Goal: Task Accomplishment & Management: Use online tool/utility

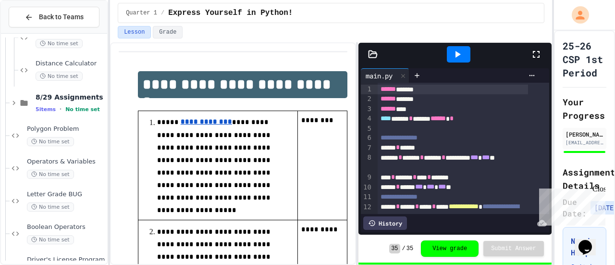
scroll to position [515, 0]
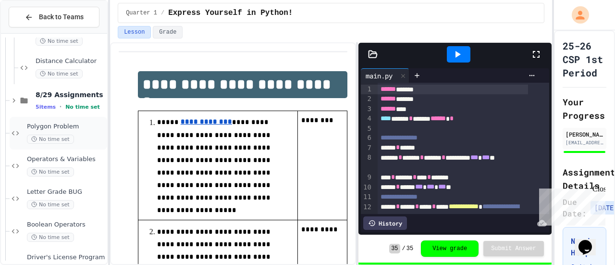
click at [74, 123] on span "Polygon Problem" at bounding box center [66, 127] width 78 height 8
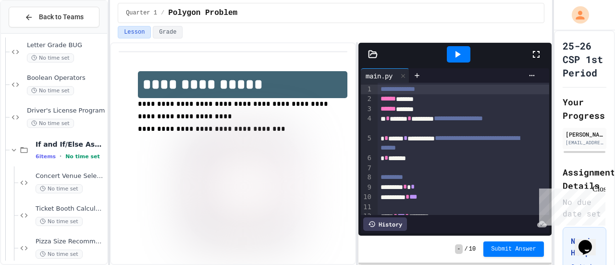
scroll to position [663, 0]
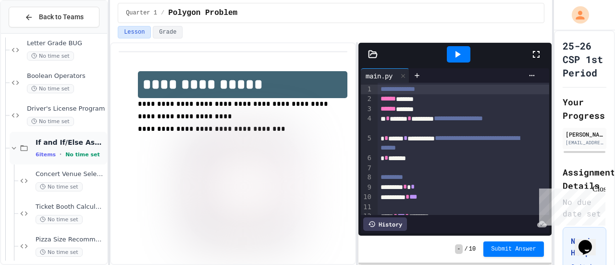
click at [72, 145] on span "If and If/Else Assignments" at bounding box center [71, 142] width 70 height 9
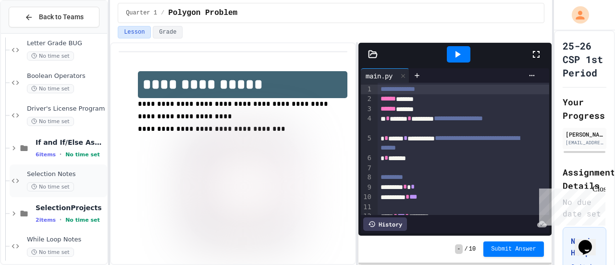
click at [61, 169] on div "Selection Notes No time set" at bounding box center [59, 180] width 98 height 33
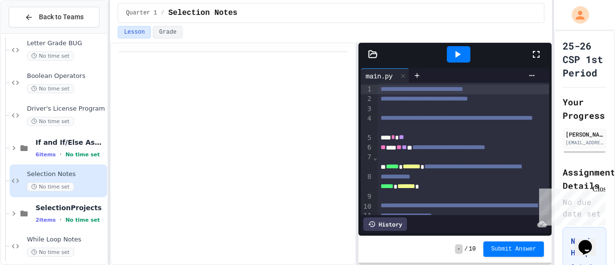
click at [539, 54] on icon at bounding box center [536, 54] width 7 height 7
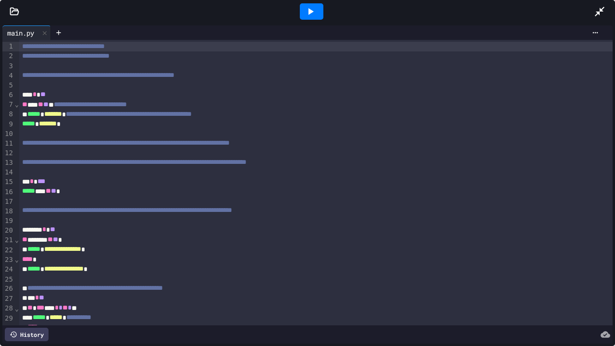
click at [599, 5] on div at bounding box center [604, 12] width 21 height 26
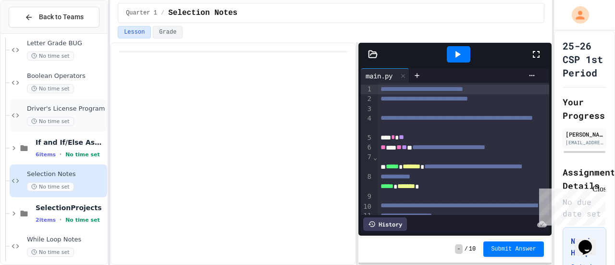
click at [79, 115] on div "Driver's License Program No time set" at bounding box center [66, 115] width 78 height 21
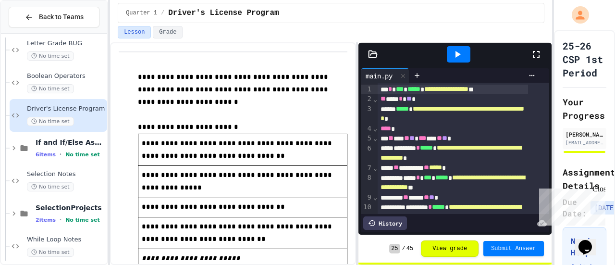
click at [533, 52] on icon at bounding box center [537, 55] width 12 height 12
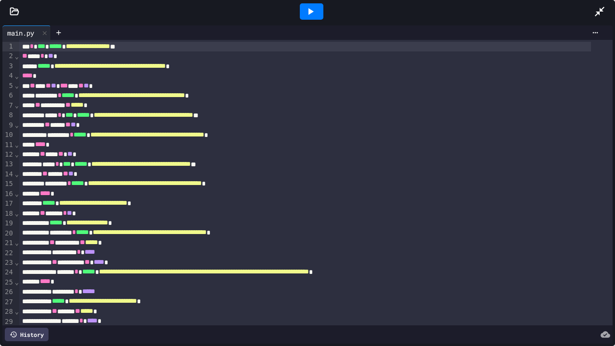
click at [602, 6] on icon at bounding box center [600, 12] width 12 height 12
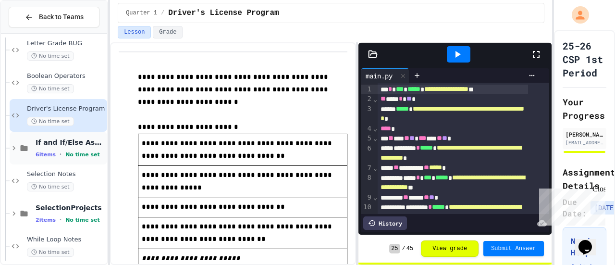
click at [57, 143] on span "If and If/Else Assignments" at bounding box center [71, 142] width 70 height 9
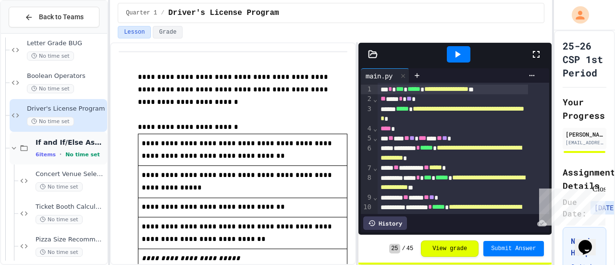
click at [60, 147] on div "If and If/Else Assignments 6 items • No time set" at bounding box center [71, 148] width 70 height 20
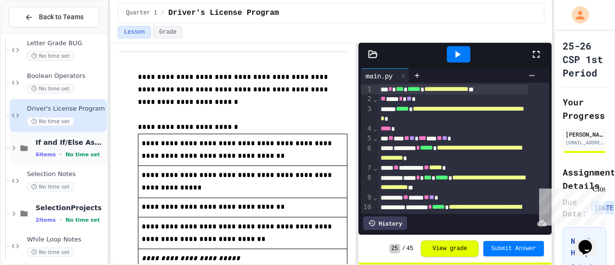
click at [65, 145] on span "If and If/Else Assignments" at bounding box center [71, 142] width 70 height 9
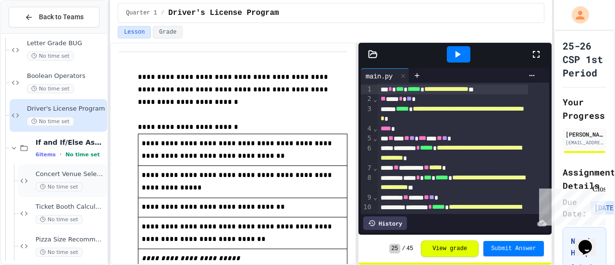
click at [55, 175] on span "Concert Venue Selector" at bounding box center [71, 174] width 70 height 8
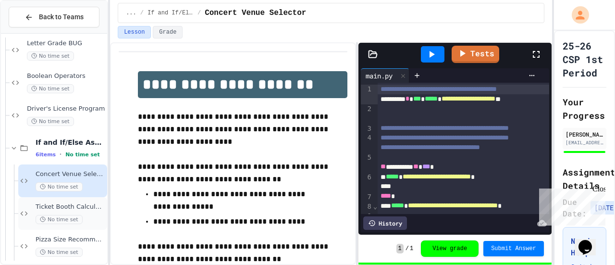
click at [43, 212] on div "Ticket Booth Calculator No time set" at bounding box center [71, 213] width 70 height 21
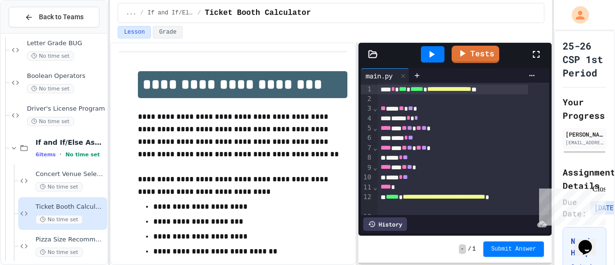
click at [535, 51] on icon at bounding box center [537, 55] width 12 height 12
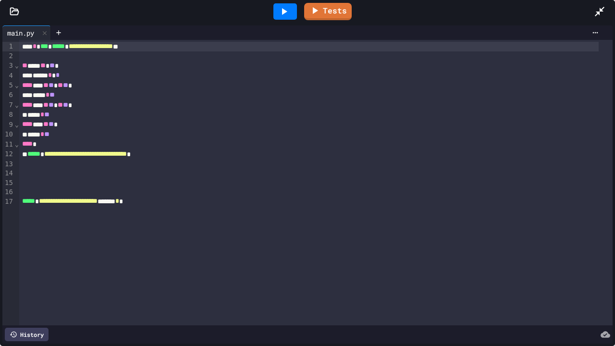
click at [290, 9] on icon at bounding box center [284, 12] width 12 height 12
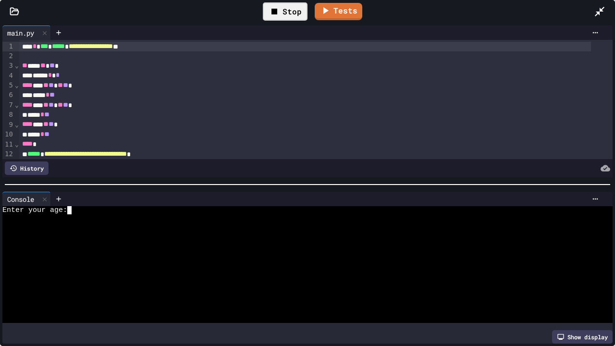
click at [76, 209] on textarea "Terminal input" at bounding box center [76, 210] width 4 height 8
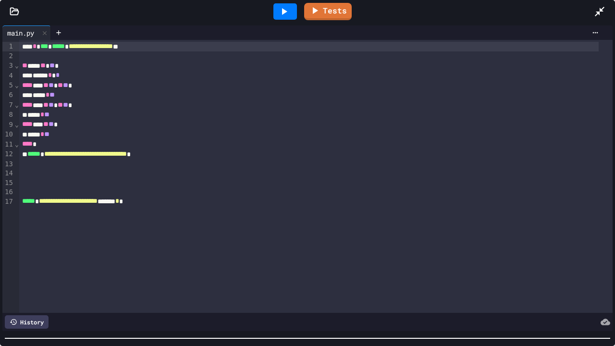
click at [175, 264] on div at bounding box center [307, 339] width 615 height 10
click at [604, 16] on icon at bounding box center [600, 12] width 12 height 12
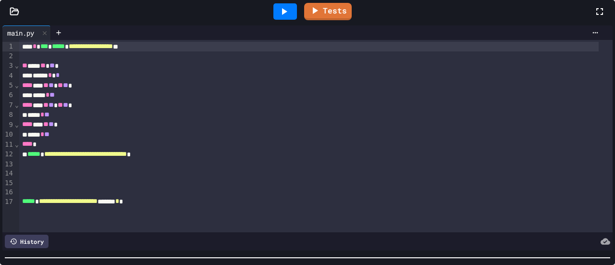
scroll to position [16, 0]
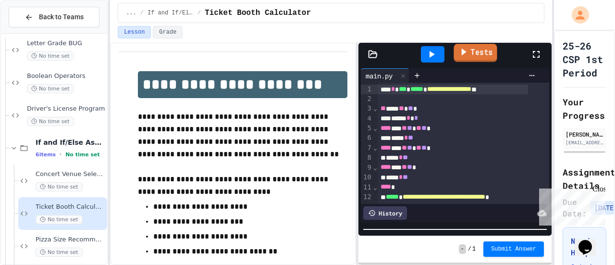
click at [475, 60] on link "Tests" at bounding box center [475, 53] width 43 height 18
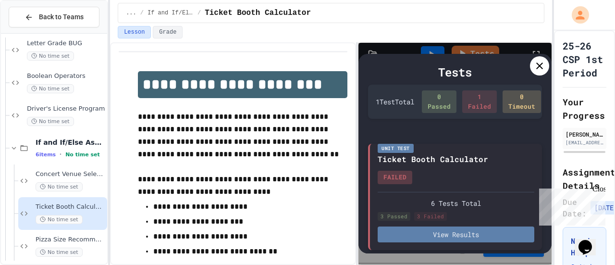
click at [432, 226] on button "View Results" at bounding box center [456, 234] width 157 height 16
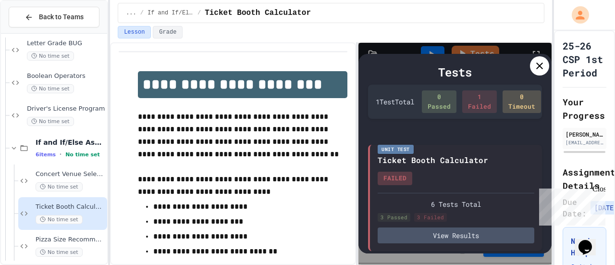
click at [541, 68] on icon at bounding box center [540, 66] width 12 height 12
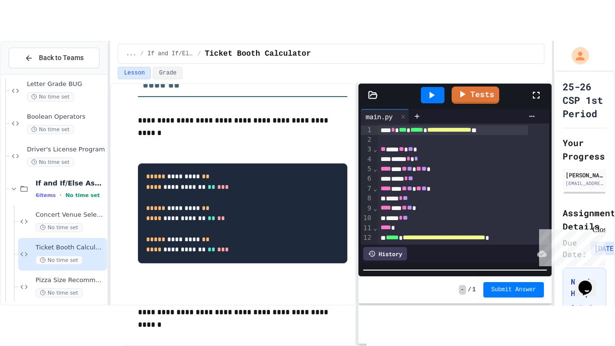
scroll to position [234, 0]
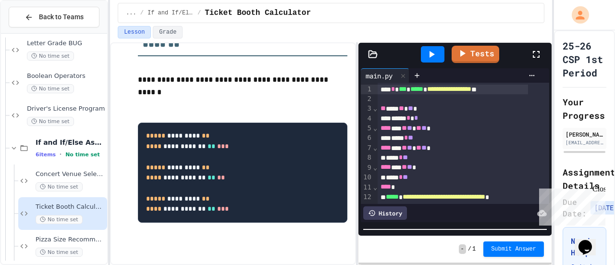
click at [535, 51] on icon at bounding box center [537, 55] width 12 height 12
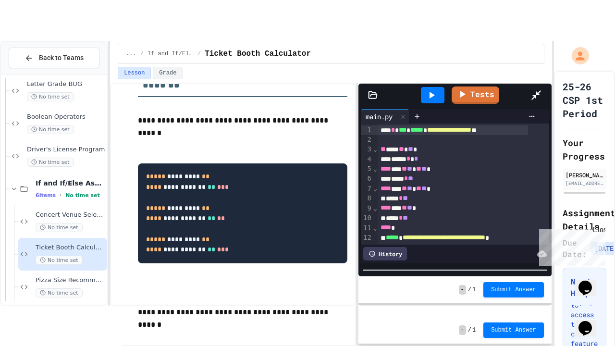
scroll to position [153, 0]
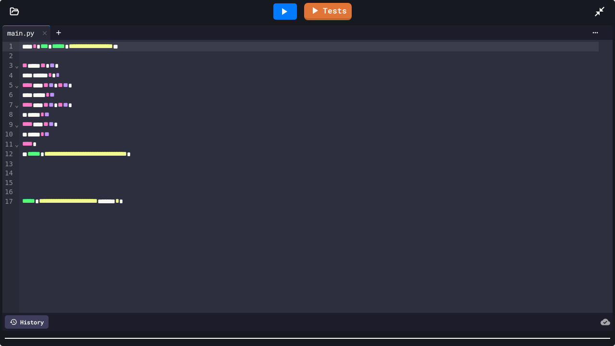
click at [281, 12] on icon at bounding box center [284, 12] width 12 height 12
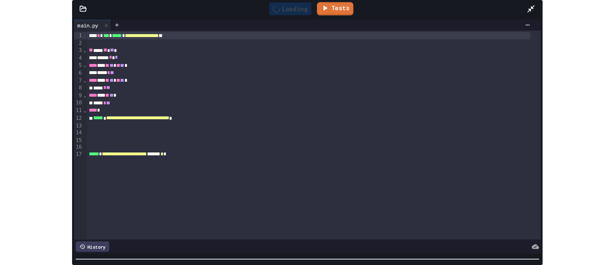
scroll to position [0, 0]
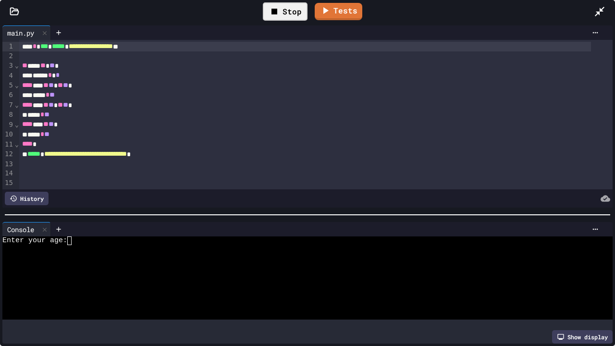
click at [247, 210] on div at bounding box center [307, 215] width 615 height 10
click at [76, 237] on textarea "Terminal input" at bounding box center [76, 240] width 4 height 8
click at [603, 6] on icon at bounding box center [600, 12] width 12 height 12
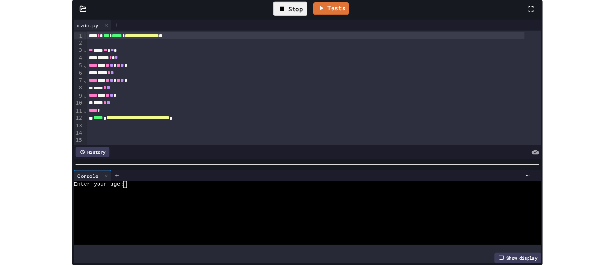
scroll to position [234, 0]
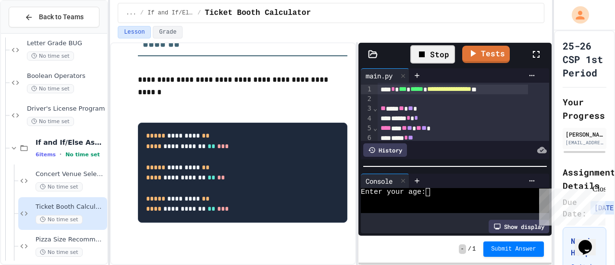
click at [434, 188] on textarea "Terminal input" at bounding box center [435, 192] width 4 height 8
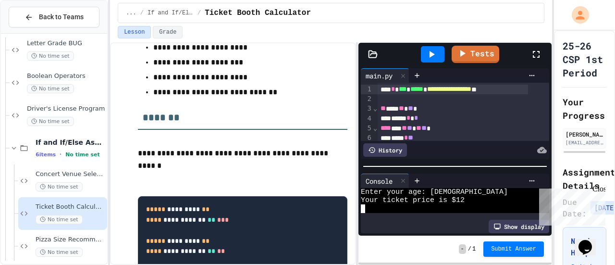
scroll to position [77, 0]
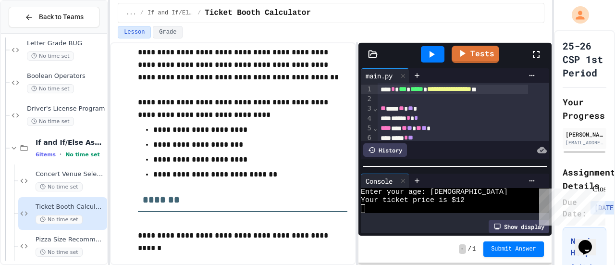
click at [533, 60] on div at bounding box center [541, 54] width 21 height 26
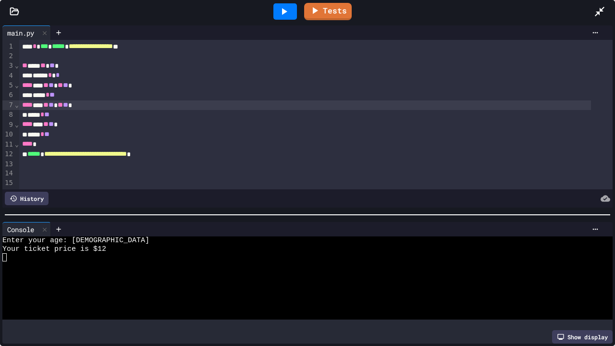
click at [63, 104] on span "**" at bounding box center [60, 104] width 5 height 7
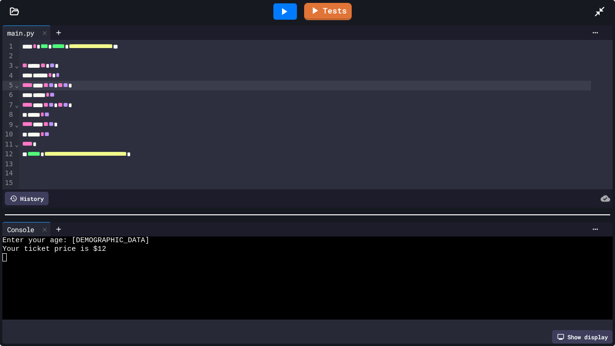
click at [70, 87] on div "**** *** ** ** ** ** *" at bounding box center [305, 86] width 572 height 10
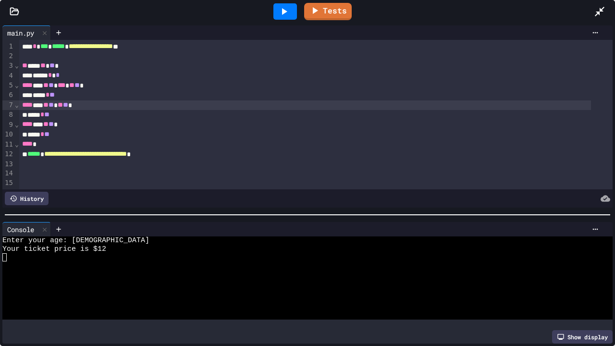
click at [71, 106] on div "**** *** ** ** ** ** *" at bounding box center [305, 105] width 572 height 10
click at [285, 12] on icon at bounding box center [284, 11] width 5 height 7
click at [87, 93] on div "***** * **" at bounding box center [305, 95] width 572 height 10
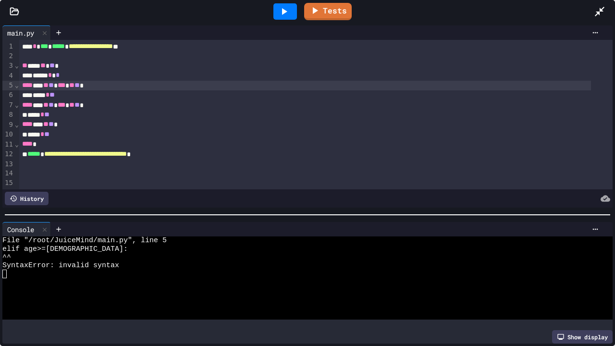
click at [74, 88] on span "**" at bounding box center [71, 85] width 5 height 7
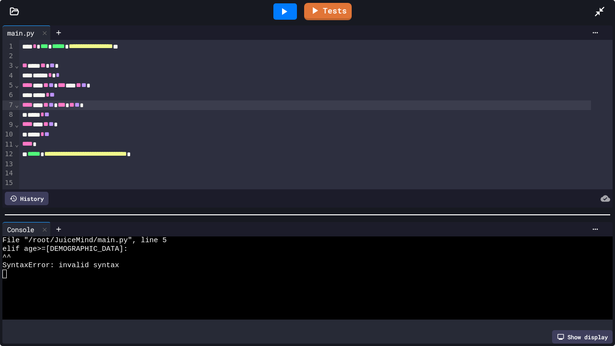
click at [86, 105] on div "**** *** ** ** *** ** ** *" at bounding box center [305, 105] width 572 height 10
click at [276, 7] on div at bounding box center [285, 11] width 24 height 16
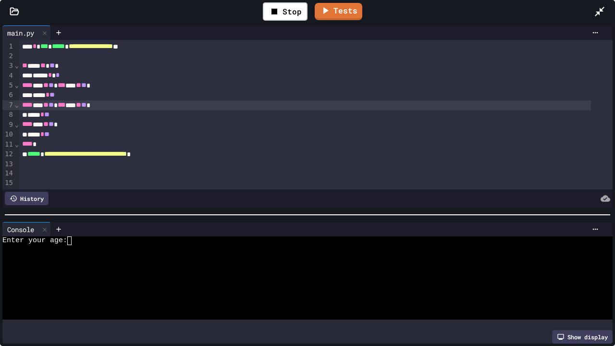
click at [76, 236] on textarea "Terminal input" at bounding box center [76, 240] width 4 height 8
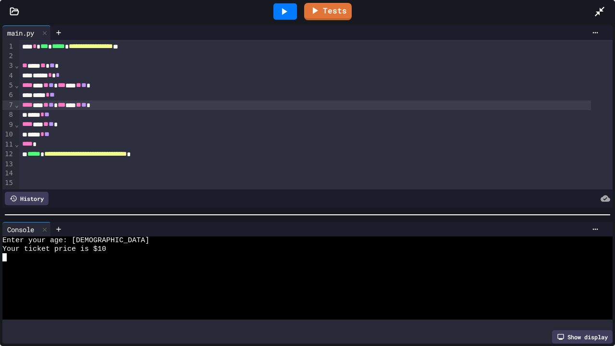
click at [286, 10] on icon at bounding box center [284, 12] width 12 height 12
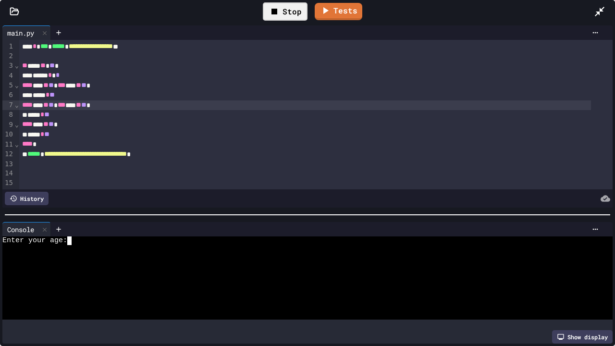
click at [76, 237] on textarea "Terminal input" at bounding box center [76, 240] width 4 height 8
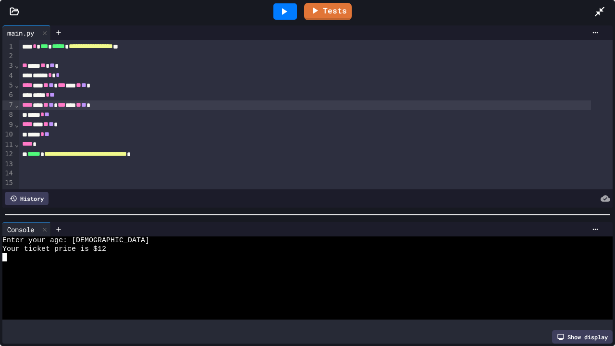
click at [591, 11] on div "Tests" at bounding box center [311, 12] width 565 height 26
click at [602, 10] on icon at bounding box center [600, 12] width 10 height 10
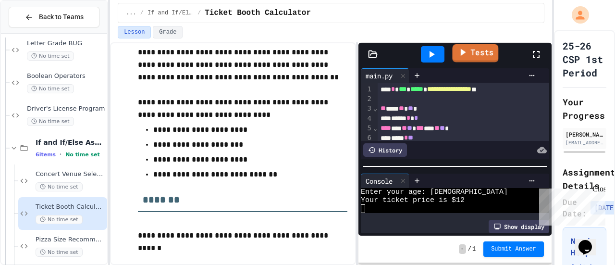
click at [474, 52] on link "Tests" at bounding box center [475, 53] width 46 height 18
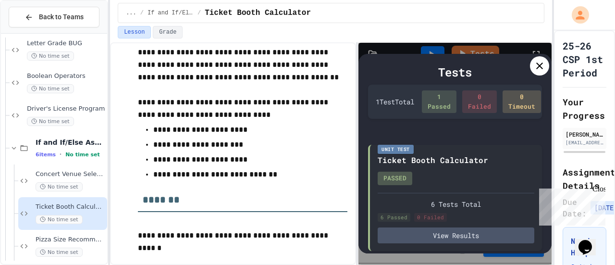
click at [536, 65] on icon at bounding box center [540, 66] width 12 height 12
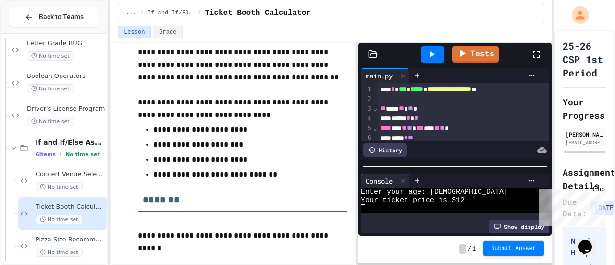
click at [502, 250] on span "Submit Answer" at bounding box center [513, 249] width 45 height 8
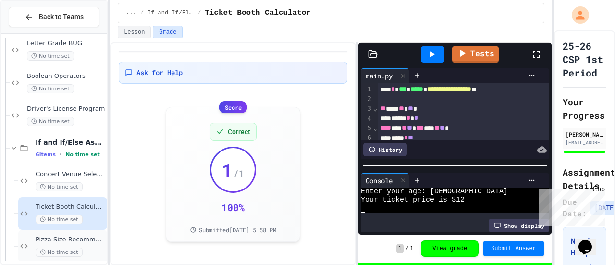
click at [78, 244] on div "Pizza Size Recommender No time set" at bounding box center [71, 245] width 70 height 21
